Goal: Task Accomplishment & Management: Manage account settings

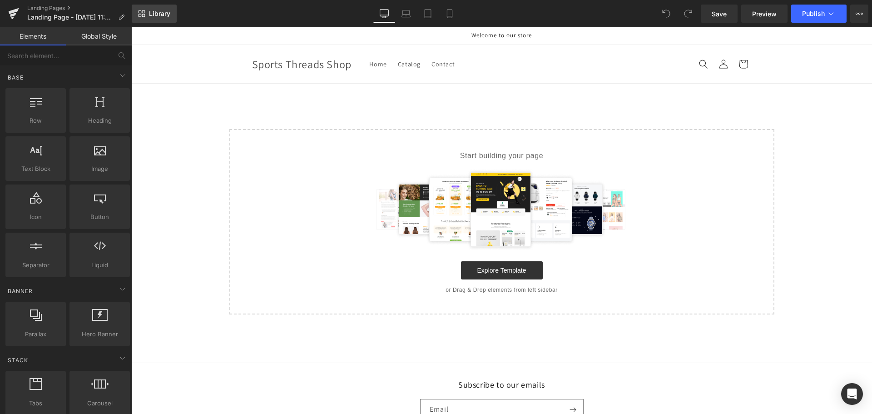
click at [161, 9] on link "Library" at bounding box center [154, 14] width 45 height 18
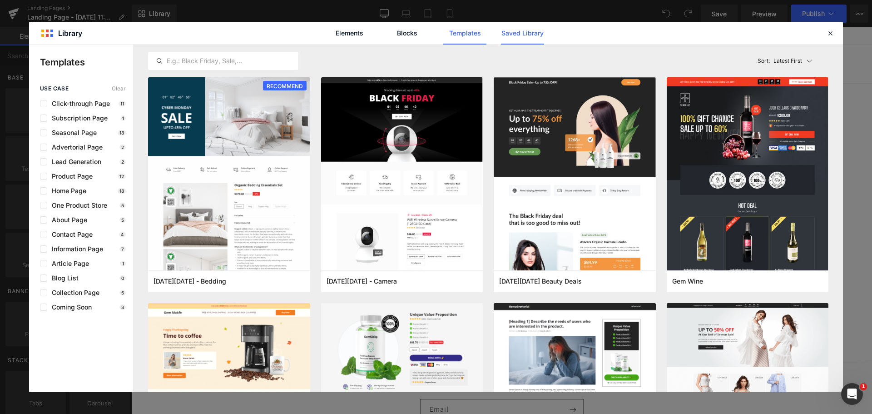
click at [517, 32] on link "Saved Library" at bounding box center [522, 33] width 43 height 23
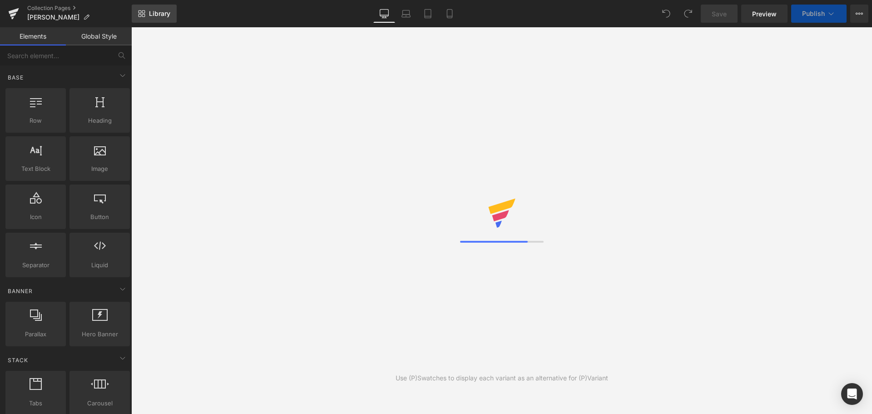
click at [166, 14] on span "Library" at bounding box center [159, 14] width 21 height 8
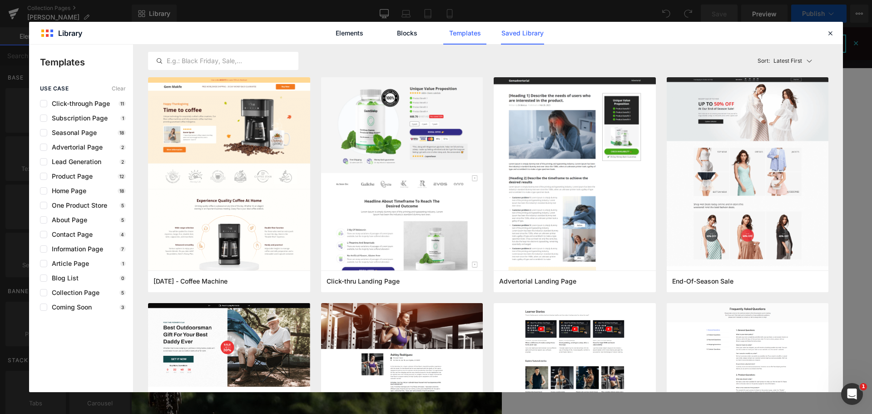
click at [519, 32] on link "Saved Library" at bounding box center [522, 33] width 43 height 23
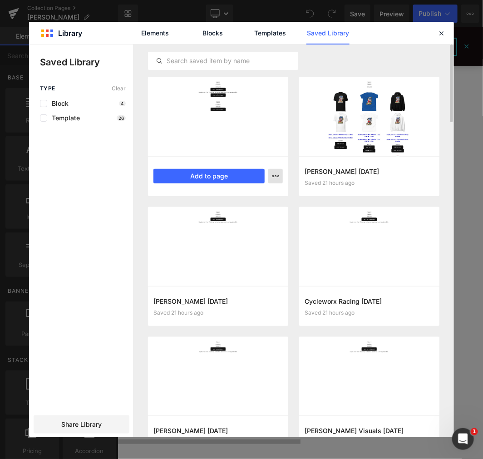
click at [276, 175] on icon "button" at bounding box center [275, 176] width 7 height 7
click at [0, 0] on div "Delete" at bounding box center [0, 0] width 0 height 0
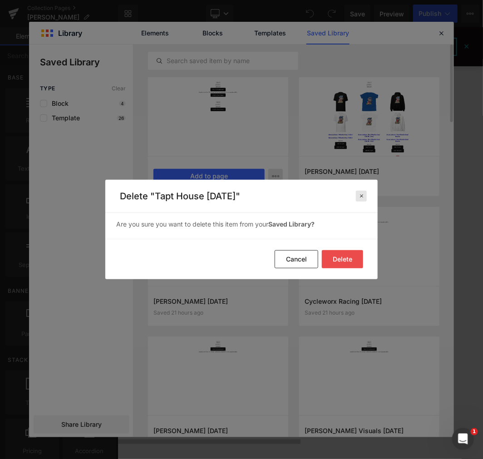
click at [0, 0] on icon at bounding box center [0, 0] width 0 height 0
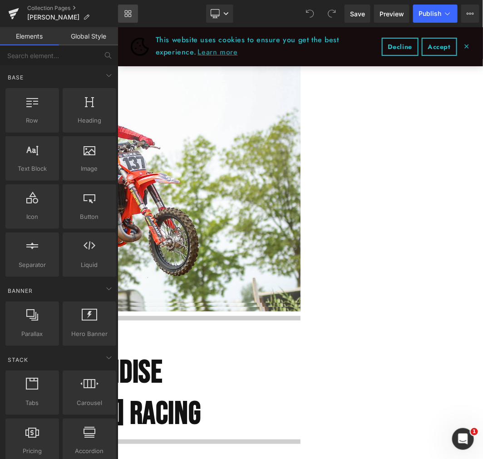
click at [129, 11] on icon at bounding box center [130, 11] width 3 height 3
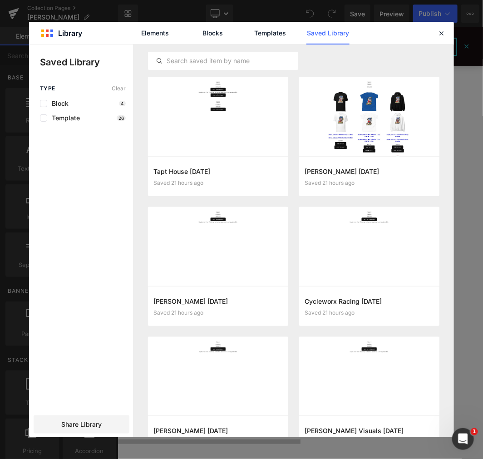
click at [334, 31] on link "Saved Library" at bounding box center [328, 33] width 43 height 23
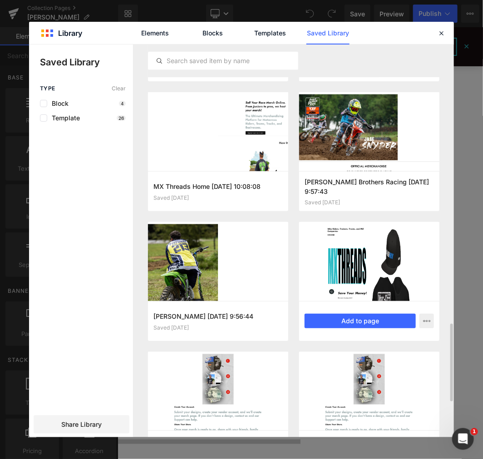
scroll to position [1262, 0]
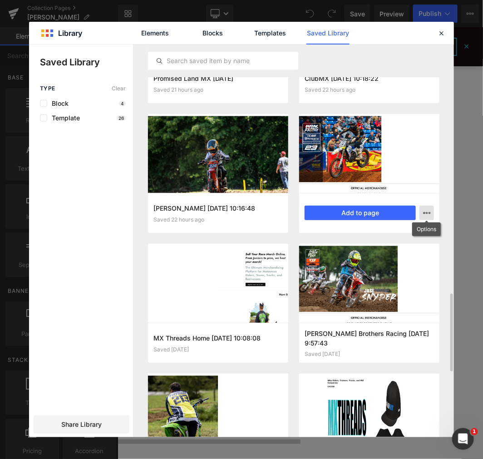
click at [0, 0] on icon "button" at bounding box center [0, 0] width 0 height 0
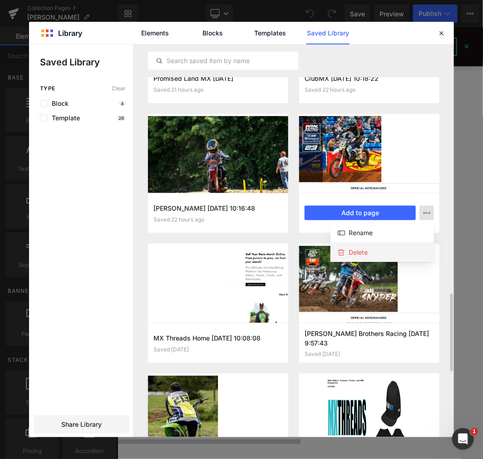
click at [392, 253] on div "Delete" at bounding box center [383, 252] width 104 height 19
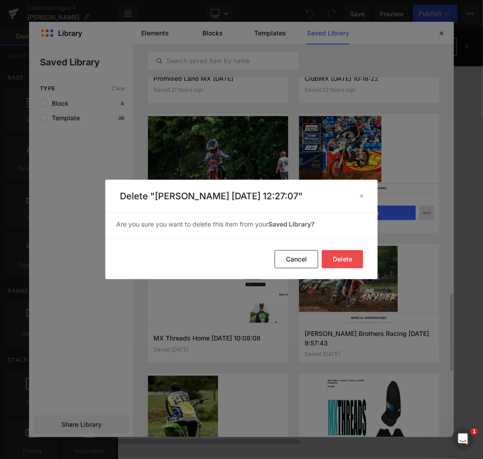
click at [0, 0] on button "Delete" at bounding box center [0, 0] width 0 height 0
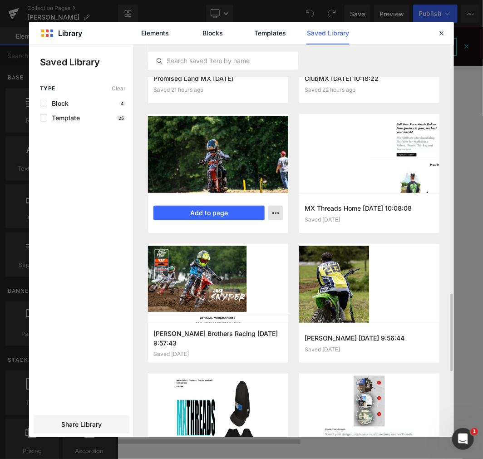
click at [0, 0] on icon "button" at bounding box center [0, 0] width 0 height 0
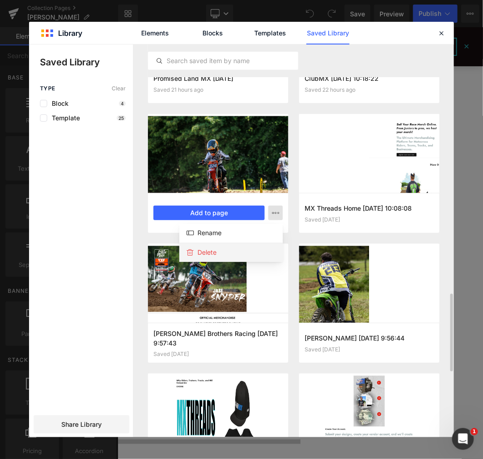
click at [0, 0] on div "Delete" at bounding box center [0, 0] width 0 height 0
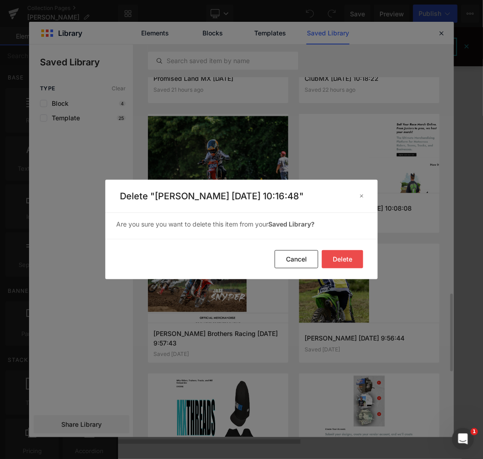
click at [0, 0] on button "Delete" at bounding box center [0, 0] width 0 height 0
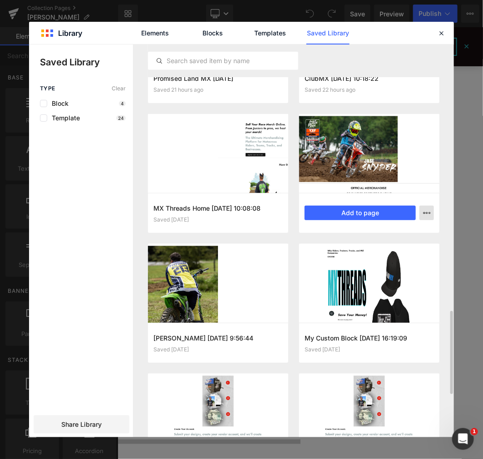
click at [0, 0] on div "Delete" at bounding box center [0, 0] width 0 height 0
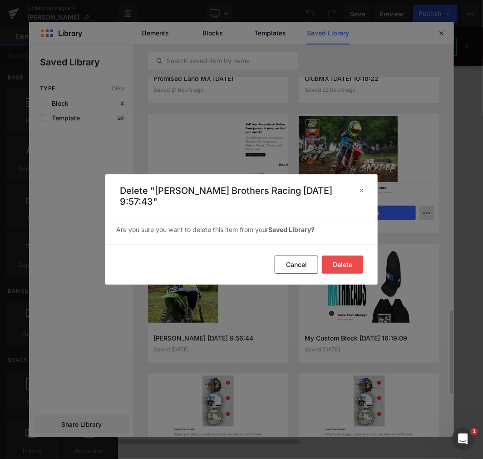
click at [0, 0] on button "Delete" at bounding box center [0, 0] width 0 height 0
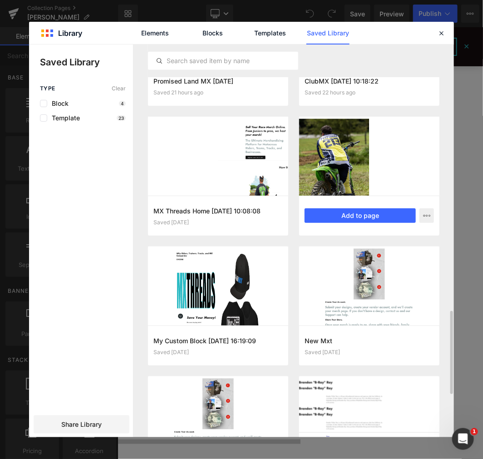
scroll to position [1234, 0]
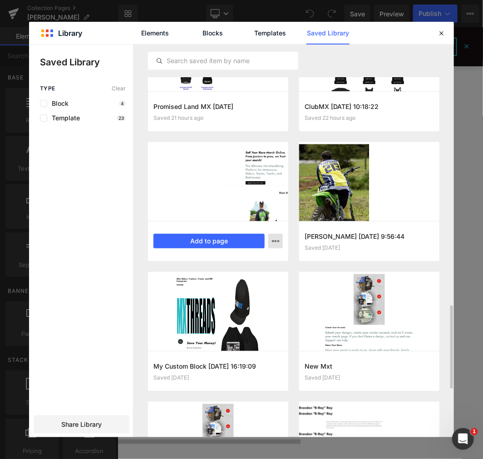
click at [276, 242] on icon "button" at bounding box center [275, 241] width 7 height 7
click at [0, 0] on div "Delete" at bounding box center [0, 0] width 0 height 0
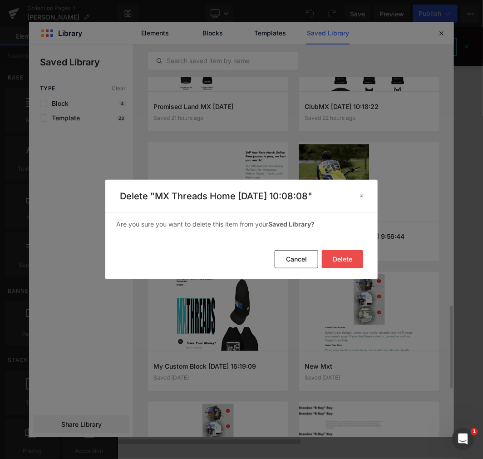
click at [0, 0] on button "Delete" at bounding box center [0, 0] width 0 height 0
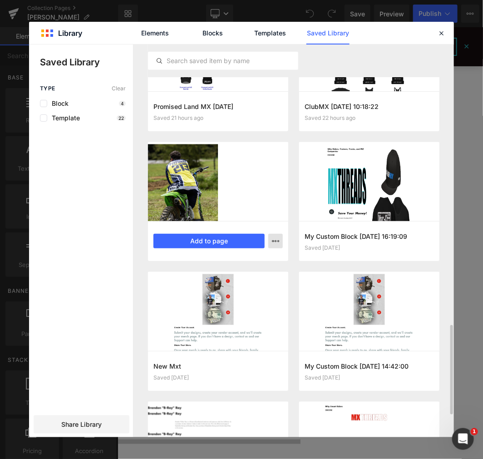
click at [0, 0] on icon "button" at bounding box center [0, 0] width 0 height 0
click at [0, 0] on div "Delete" at bounding box center [0, 0] width 0 height 0
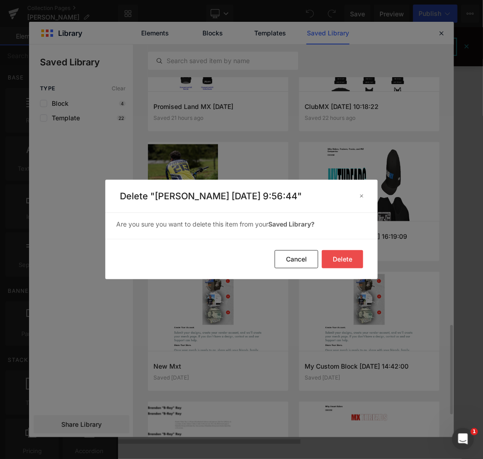
click at [0, 0] on button "Delete" at bounding box center [0, 0] width 0 height 0
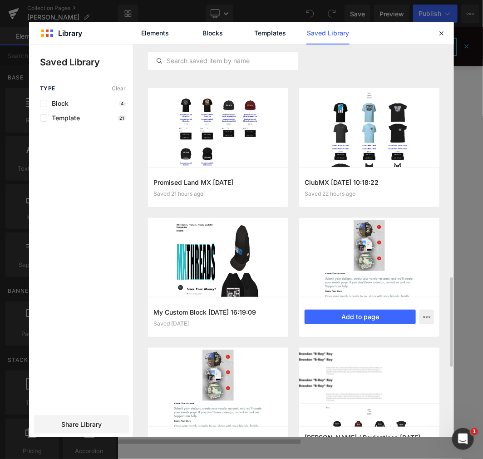
scroll to position [1107, 0]
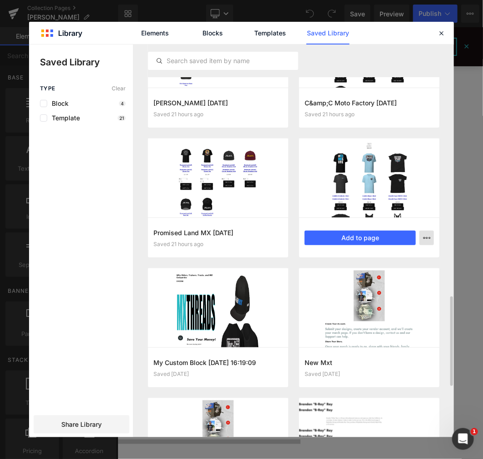
click at [0, 0] on button "button" at bounding box center [0, 0] width 0 height 0
click at [0, 0] on div "Delete" at bounding box center [0, 0] width 0 height 0
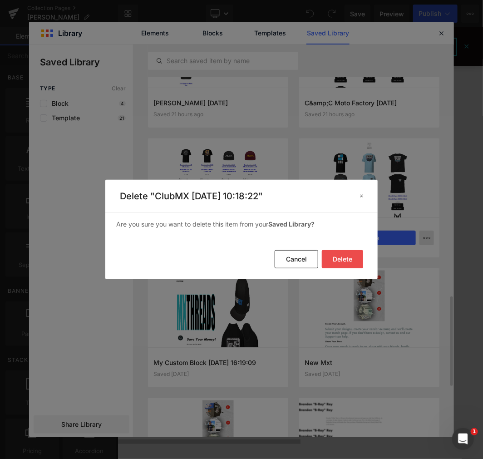
click at [0, 0] on button "Delete" at bounding box center [0, 0] width 0 height 0
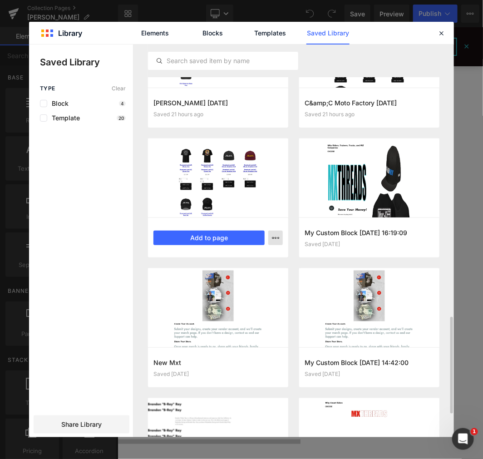
click at [0, 0] on icon "button" at bounding box center [0, 0] width 0 height 0
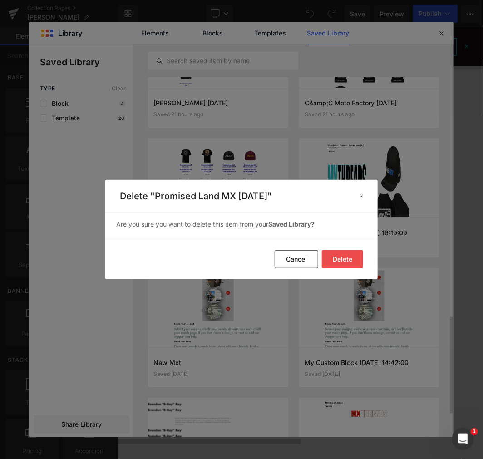
click at [0, 0] on button "Delete" at bounding box center [0, 0] width 0 height 0
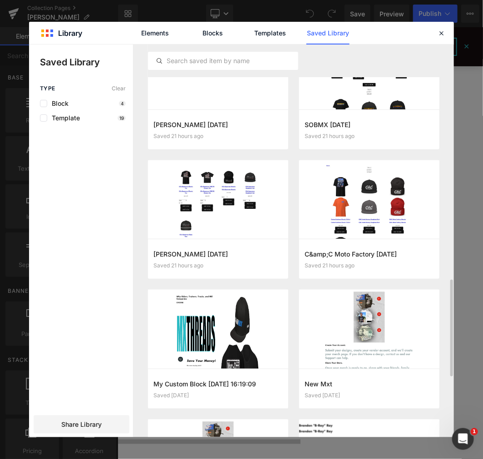
scroll to position [906, 0]
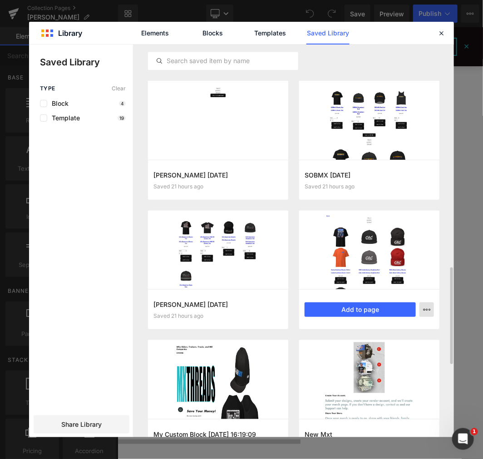
click at [0, 0] on button "button" at bounding box center [0, 0] width 0 height 0
click at [391, 348] on div "Delete" at bounding box center [383, 349] width 104 height 19
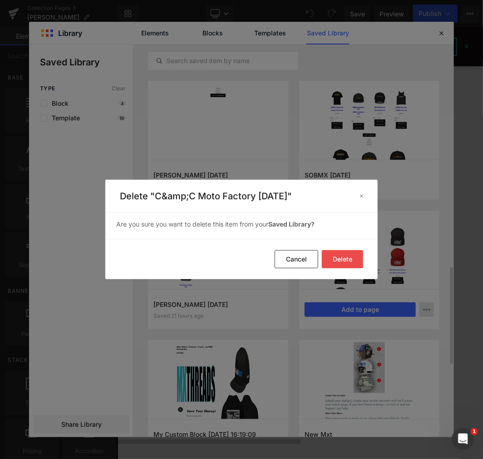
click at [0, 0] on button "Delete" at bounding box center [0, 0] width 0 height 0
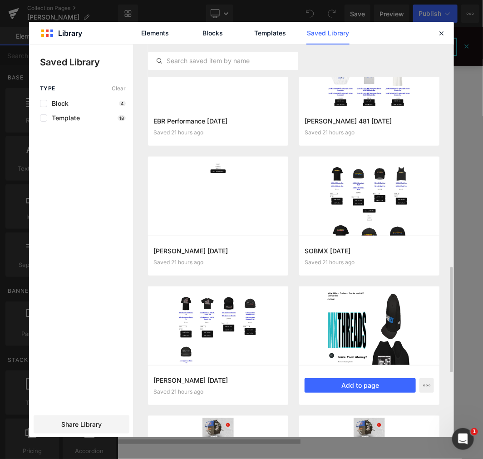
scroll to position [779, 0]
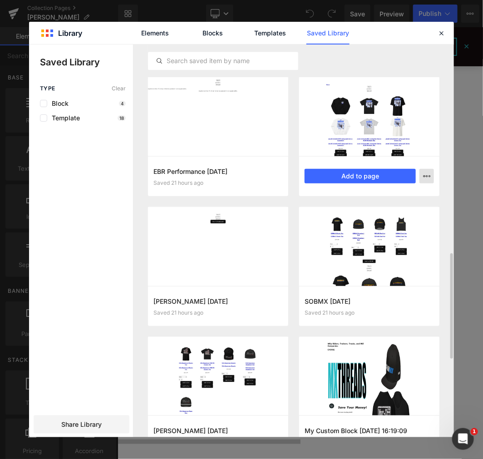
click at [429, 178] on icon "button" at bounding box center [426, 176] width 7 height 7
click at [0, 0] on div "Delete" at bounding box center [0, 0] width 0 height 0
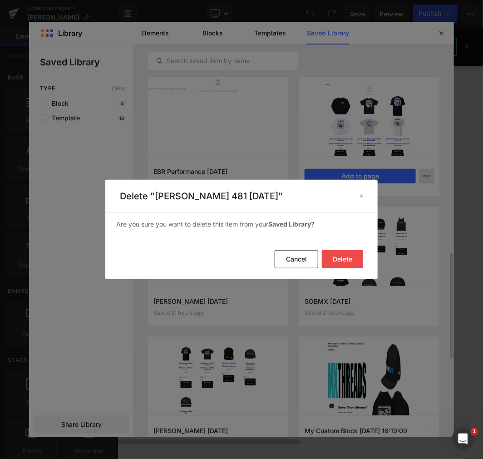
click at [348, 262] on button "Delete" at bounding box center [342, 259] width 41 height 18
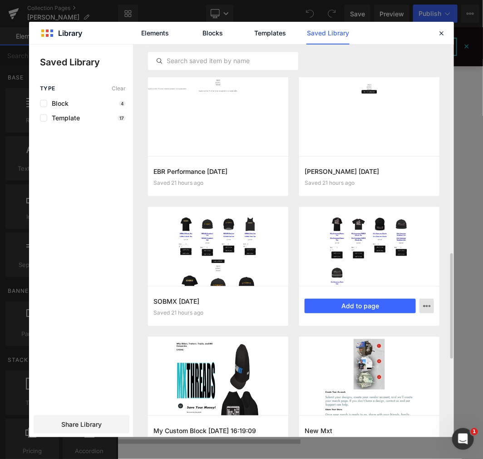
click at [0, 0] on icon "button" at bounding box center [0, 0] width 0 height 0
click at [0, 0] on p "Delete" at bounding box center [0, 0] width 0 height 0
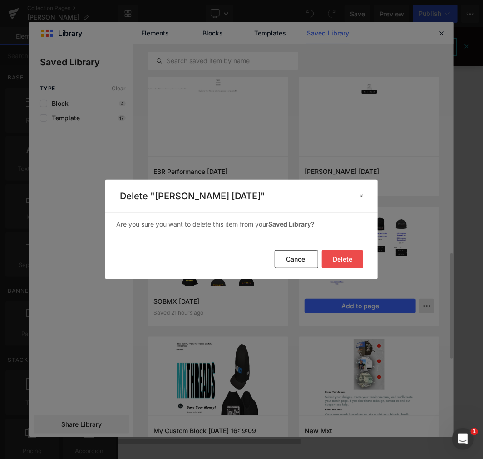
click at [0, 0] on button "Delete" at bounding box center [0, 0] width 0 height 0
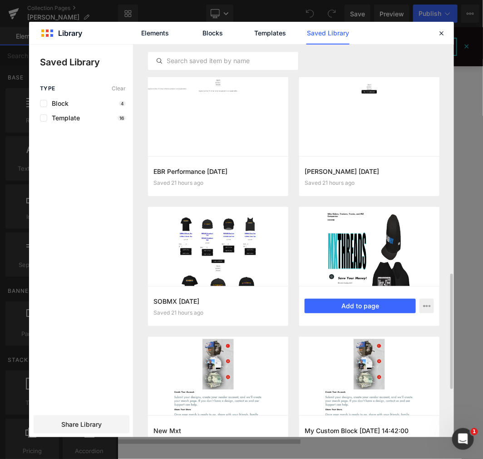
scroll to position [729, 0]
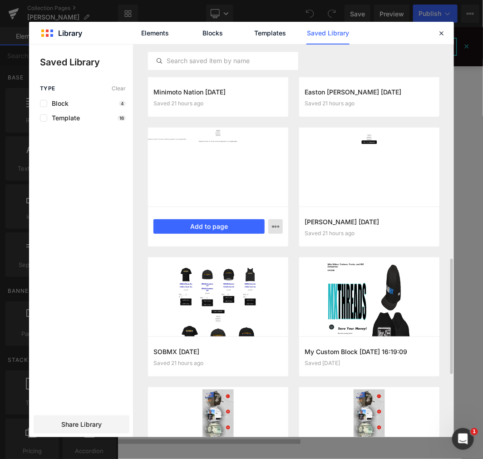
click at [248, 266] on div "Delete" at bounding box center [231, 266] width 104 height 19
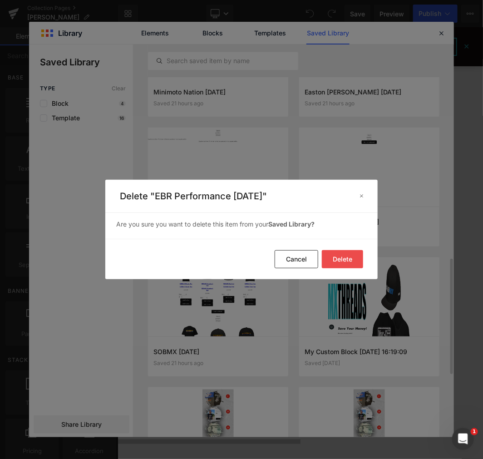
click at [0, 0] on button "Delete" at bounding box center [0, 0] width 0 height 0
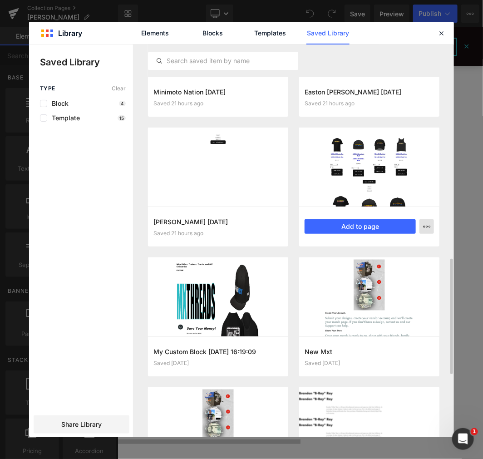
click at [427, 226] on icon "button" at bounding box center [426, 226] width 7 height 7
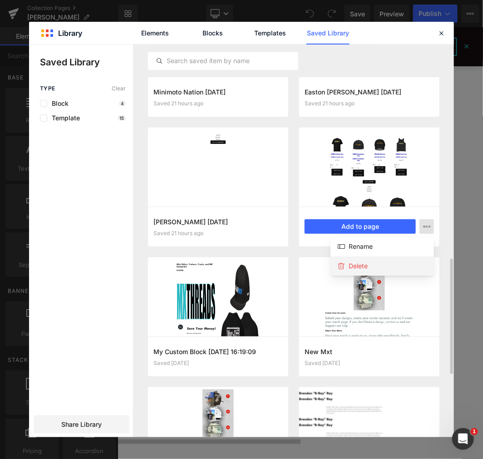
click at [411, 269] on div "Delete" at bounding box center [383, 266] width 104 height 19
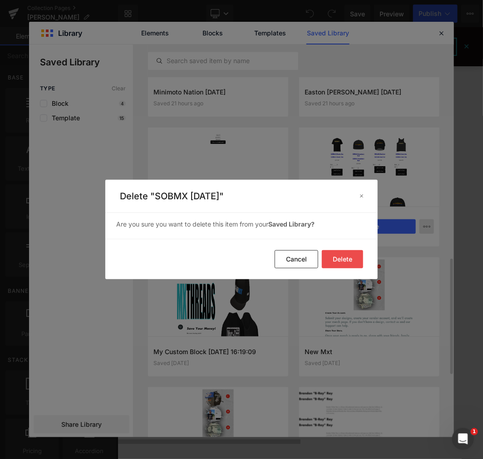
click at [0, 0] on button "Delete" at bounding box center [0, 0] width 0 height 0
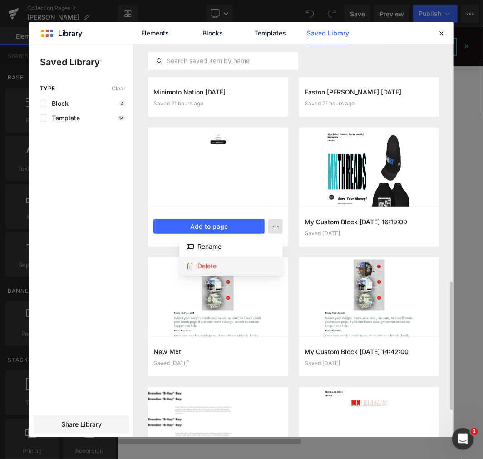
click at [260, 265] on div "Delete" at bounding box center [231, 266] width 104 height 19
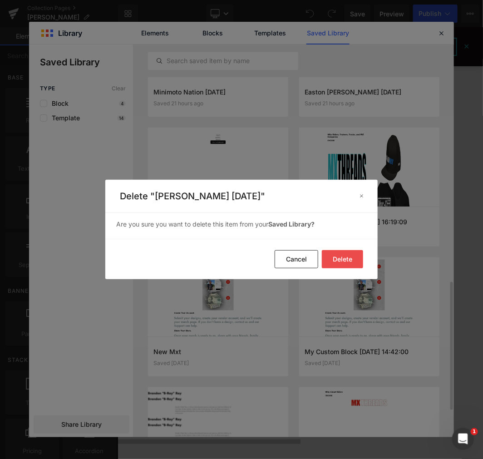
click at [0, 0] on button "Delete" at bounding box center [0, 0] width 0 height 0
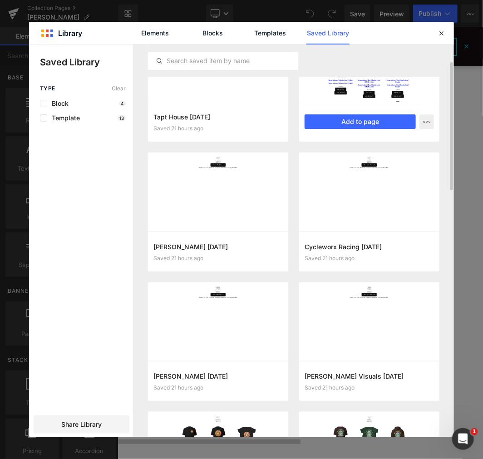
scroll to position [0, 0]
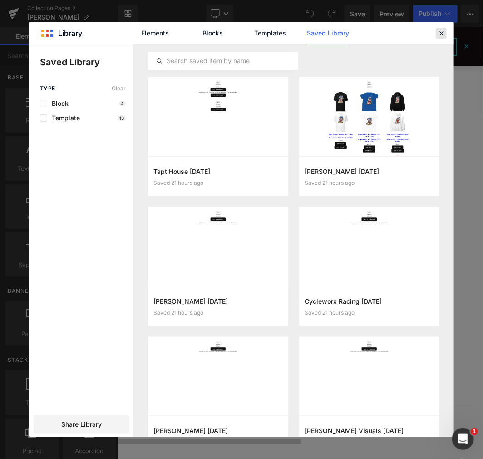
click at [0, 0] on icon at bounding box center [0, 0] width 0 height 0
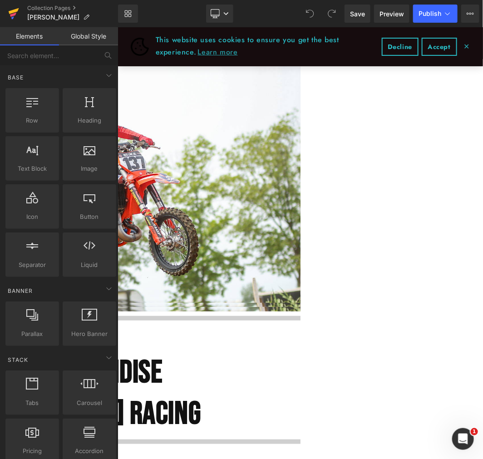
click at [16, 13] on icon at bounding box center [13, 15] width 6 height 4
